Goal: Task Accomplishment & Management: Manage account settings

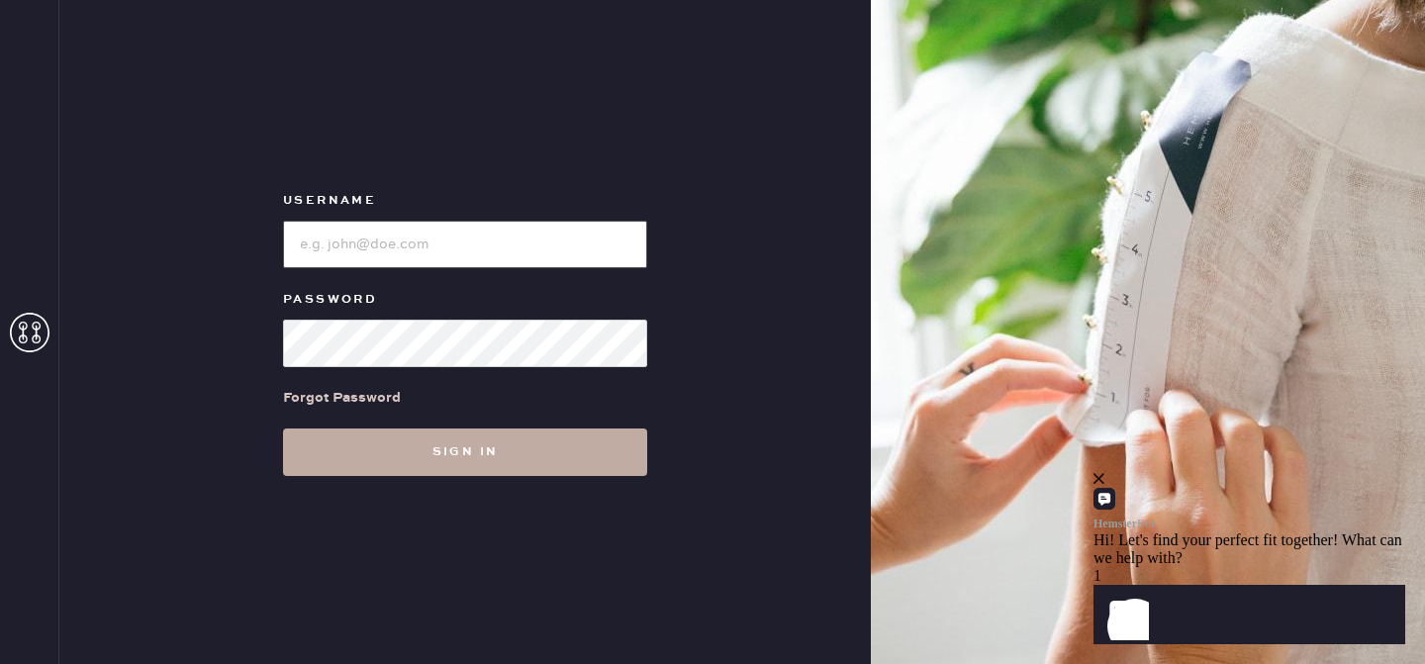
type input "reformationlowereastside"
click at [578, 451] on button "Sign in" at bounding box center [465, 451] width 364 height 47
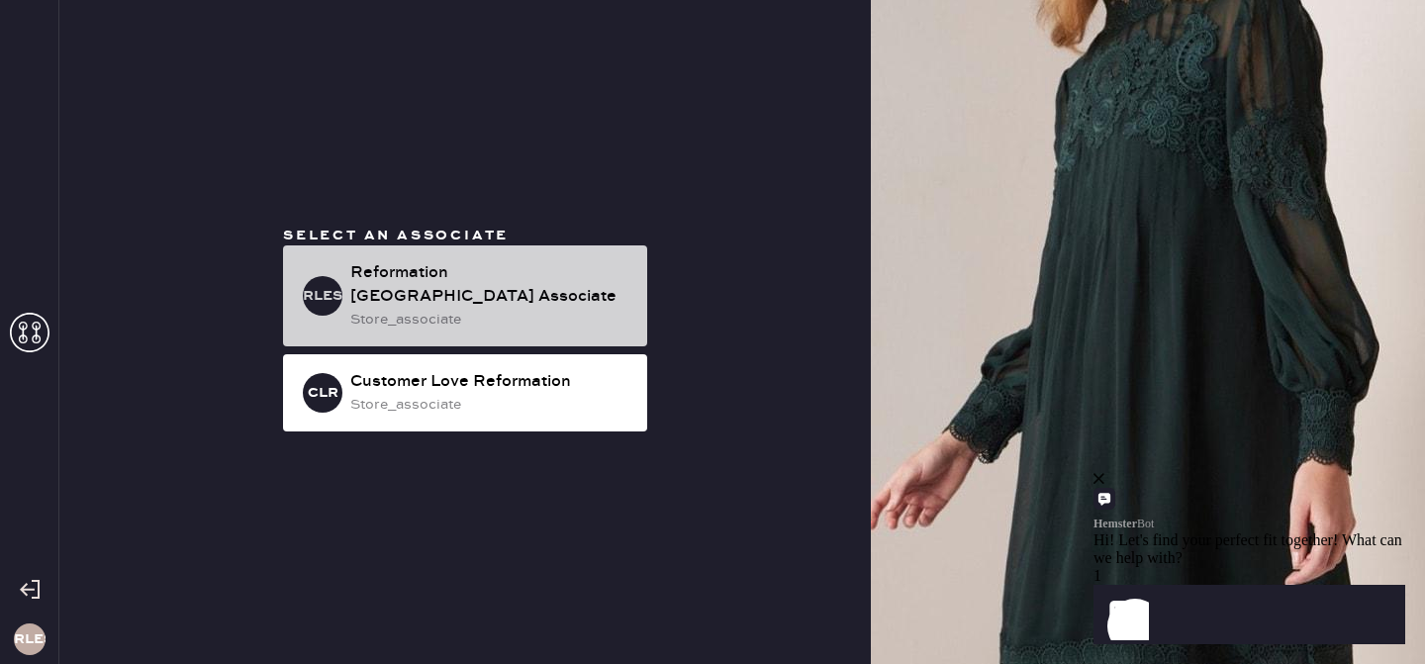
click at [458, 292] on div "Reformation [GEOGRAPHIC_DATA] Associate" at bounding box center [490, 284] width 281 height 47
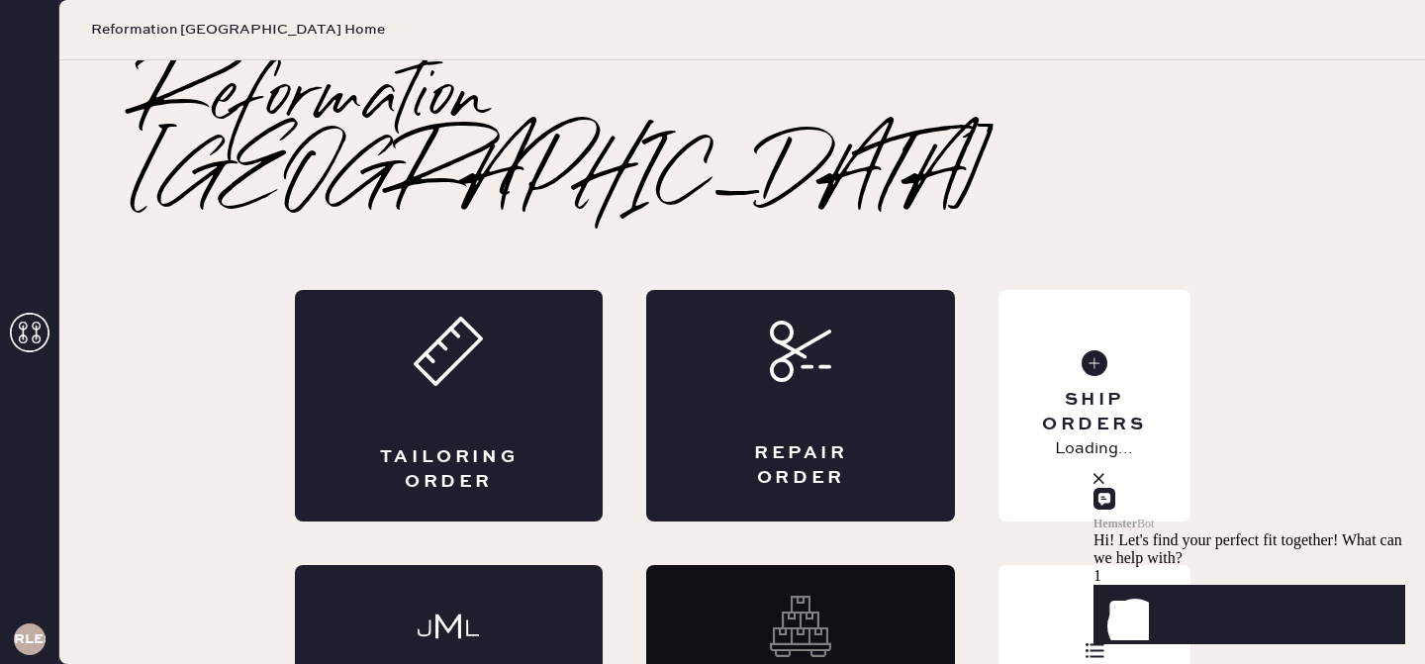
click at [1377, 488] on div "close" at bounding box center [1249, 479] width 312 height 18
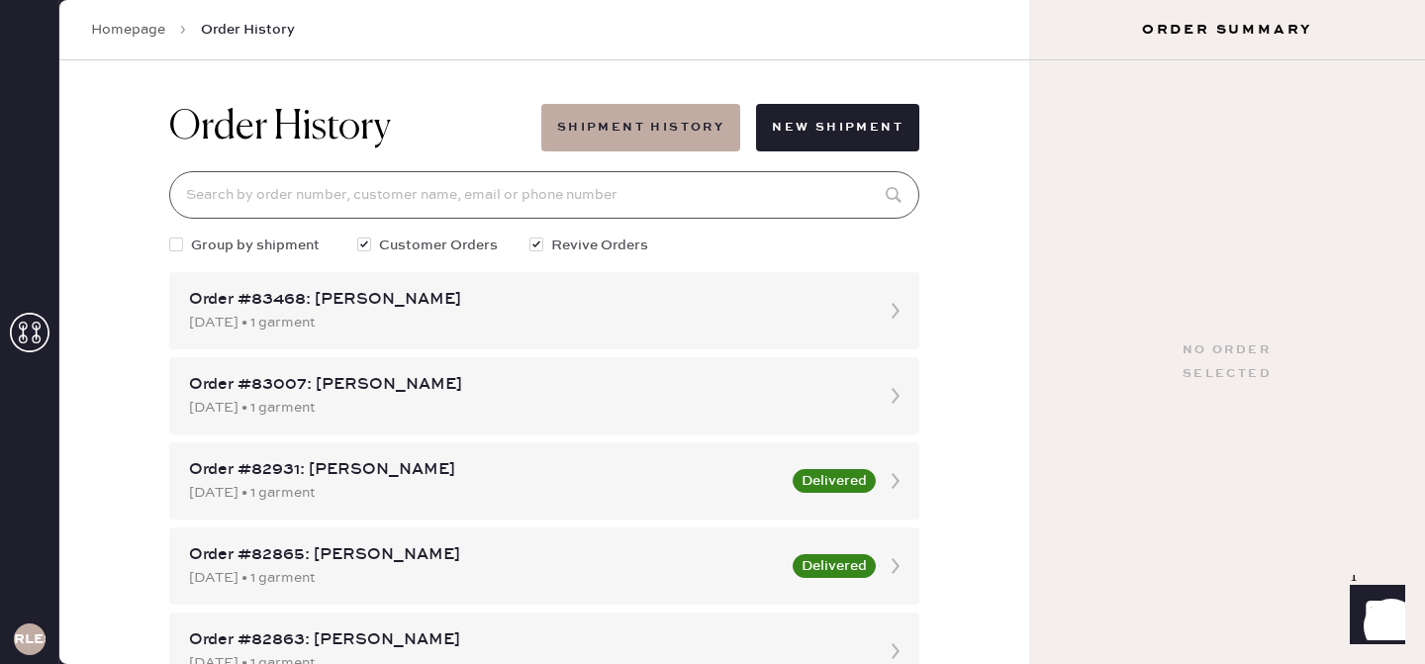
click at [499, 200] on input at bounding box center [544, 194] width 750 height 47
paste input "[PERSON_NAME][EMAIL_ADDRESS][DOMAIN_NAME]"
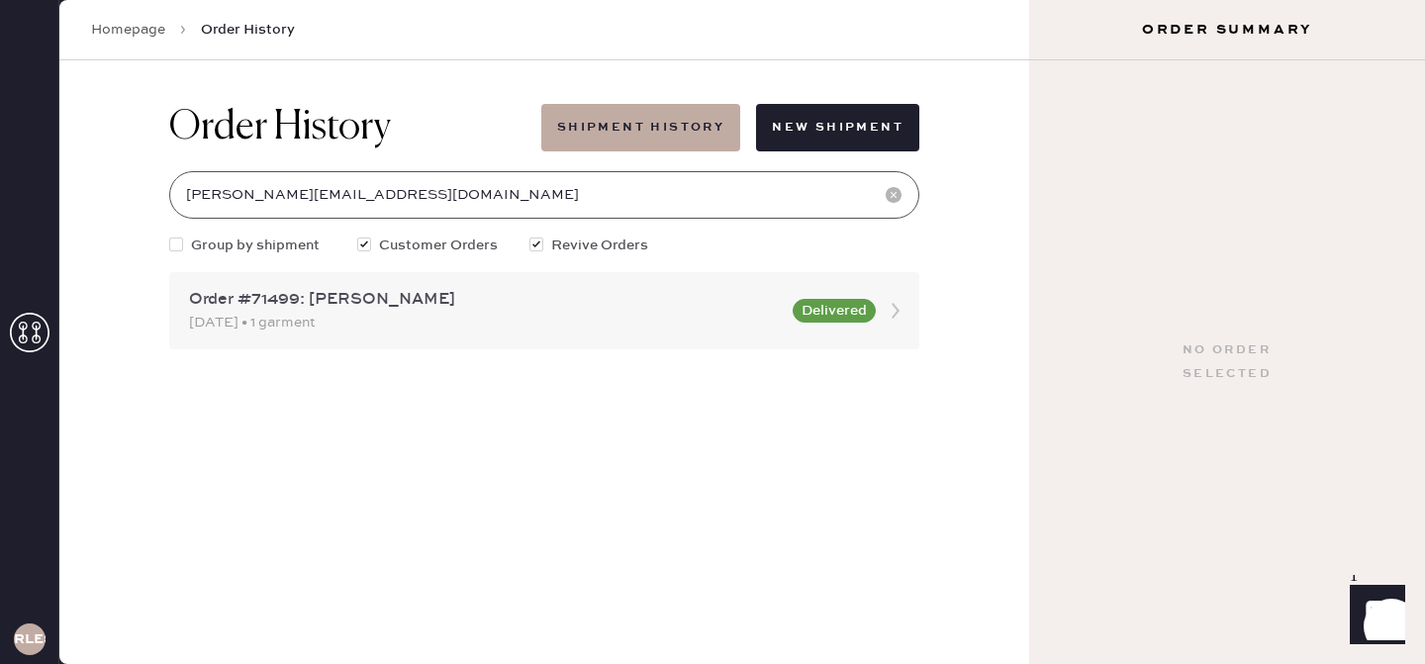
type input "[PERSON_NAME][EMAIL_ADDRESS][DOMAIN_NAME]"
click at [686, 291] on div "Order #71499: [PERSON_NAME]" at bounding box center [485, 300] width 592 height 24
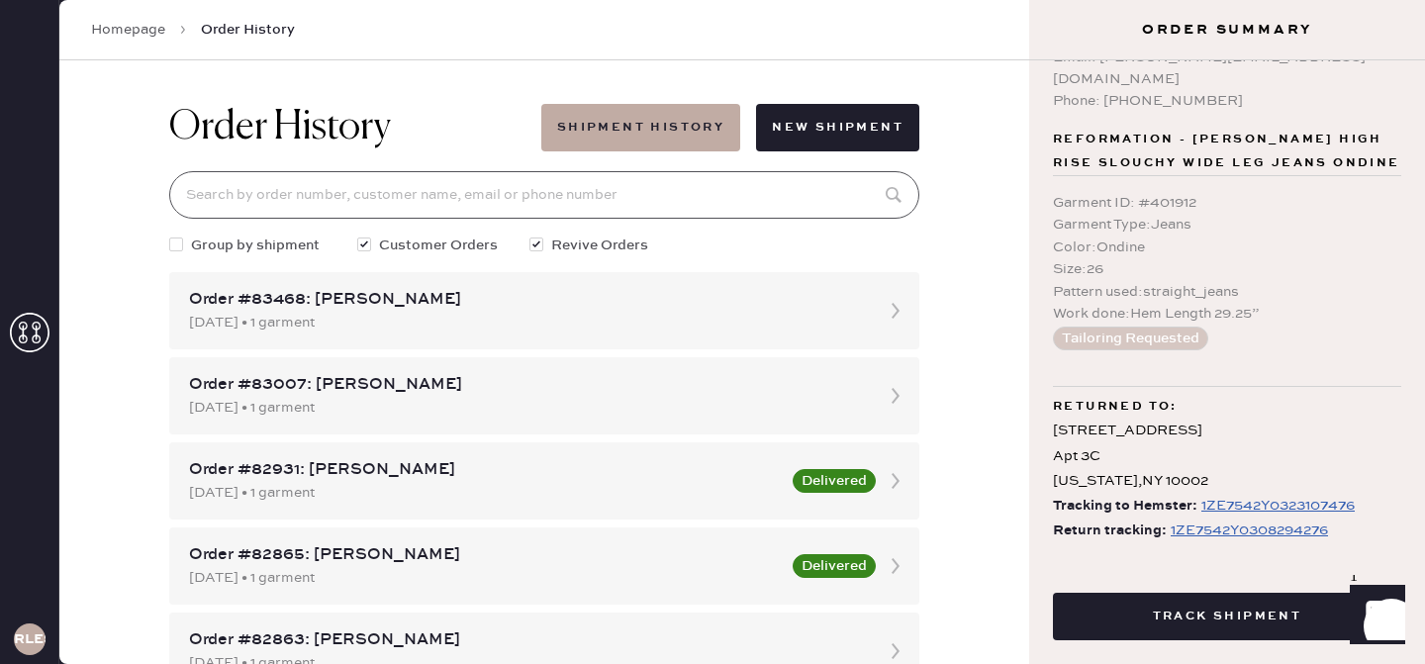
click at [649, 205] on input at bounding box center [544, 194] width 750 height 47
paste input "[PERSON_NAME][EMAIL_ADDRESS][DOMAIN_NAME]"
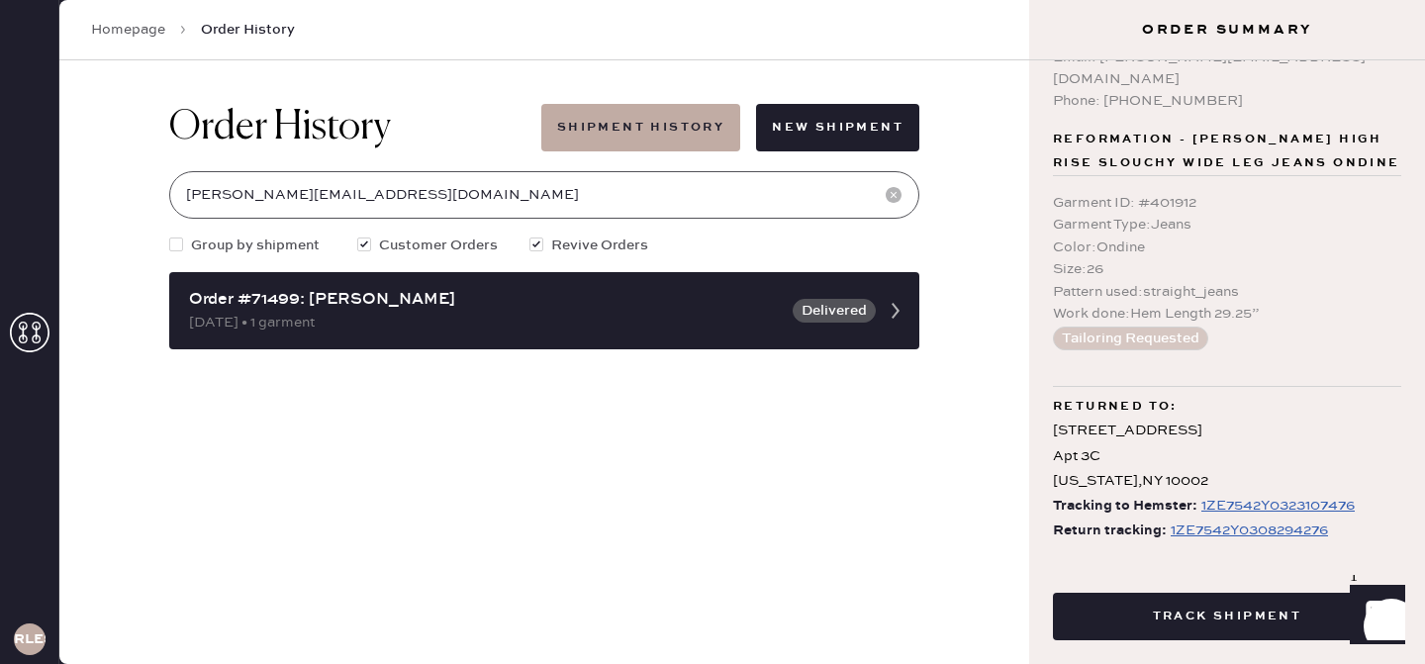
type input "[PERSON_NAME][EMAIL_ADDRESS][DOMAIN_NAME]"
click at [365, 119] on h1 "Order History" at bounding box center [280, 127] width 222 height 47
click at [143, 34] on link "Homepage" at bounding box center [128, 30] width 74 height 20
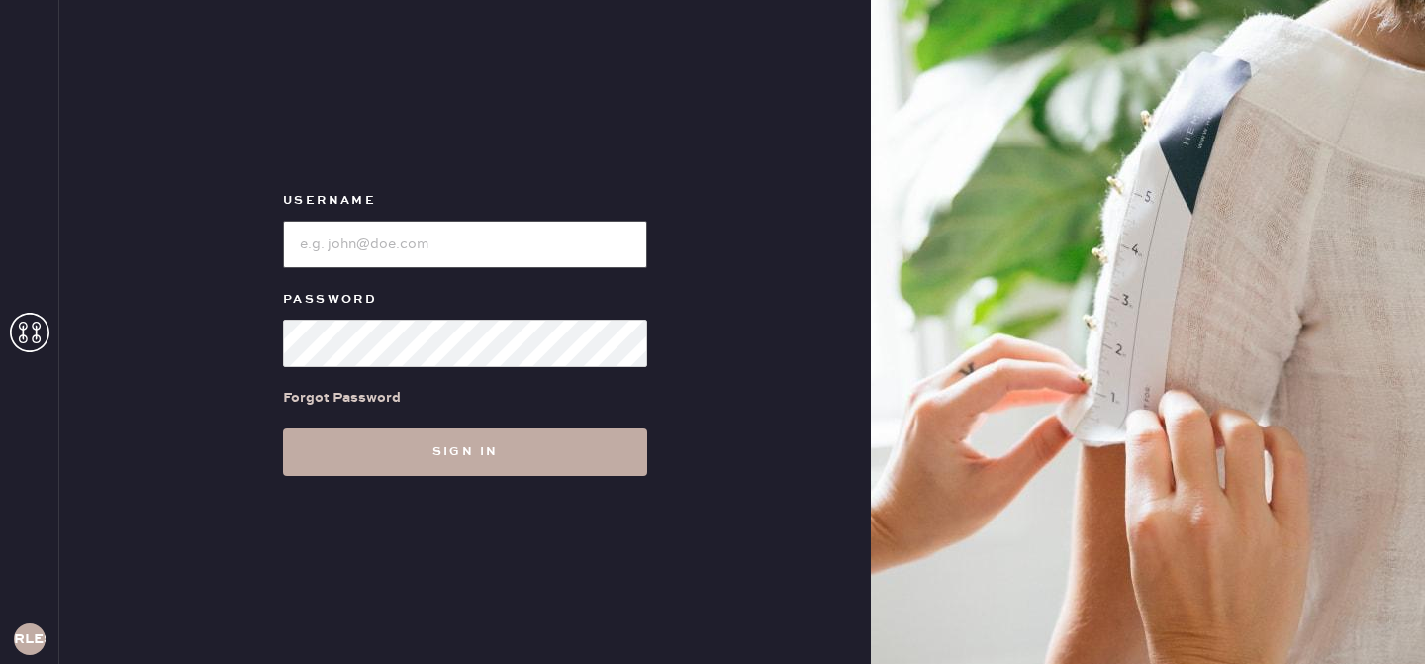
type input "reformationlowereastside"
click at [417, 457] on button "Sign in" at bounding box center [465, 451] width 364 height 47
